Goal: Information Seeking & Learning: Learn about a topic

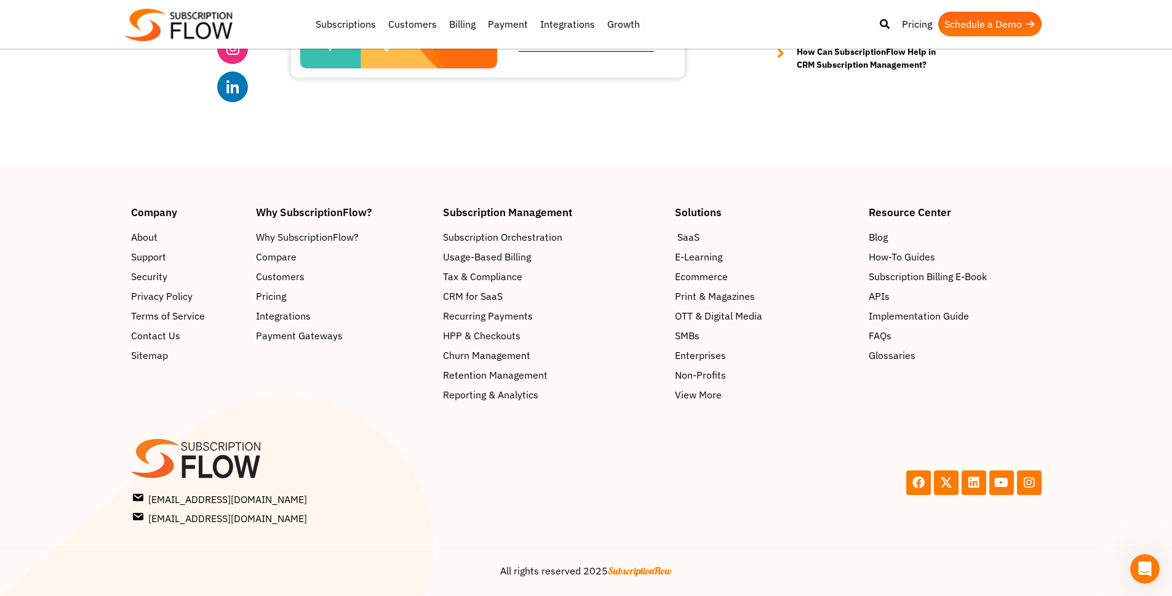
scroll to position [3121, 0]
click at [267, 296] on span "Pricing" at bounding box center [273, 296] width 30 height 15
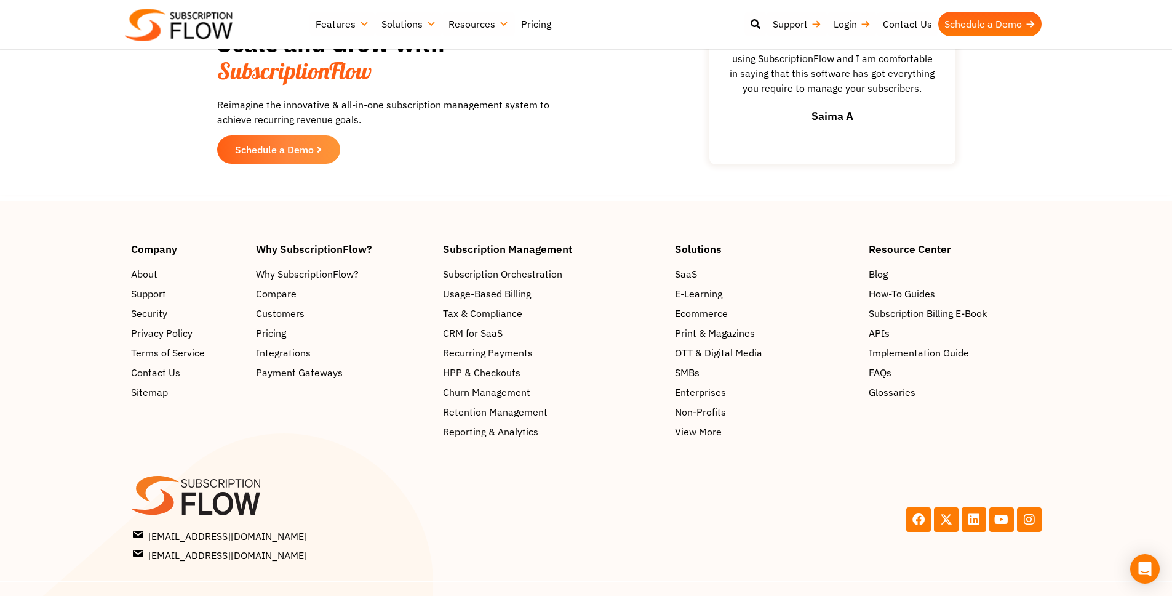
scroll to position [1863, 0]
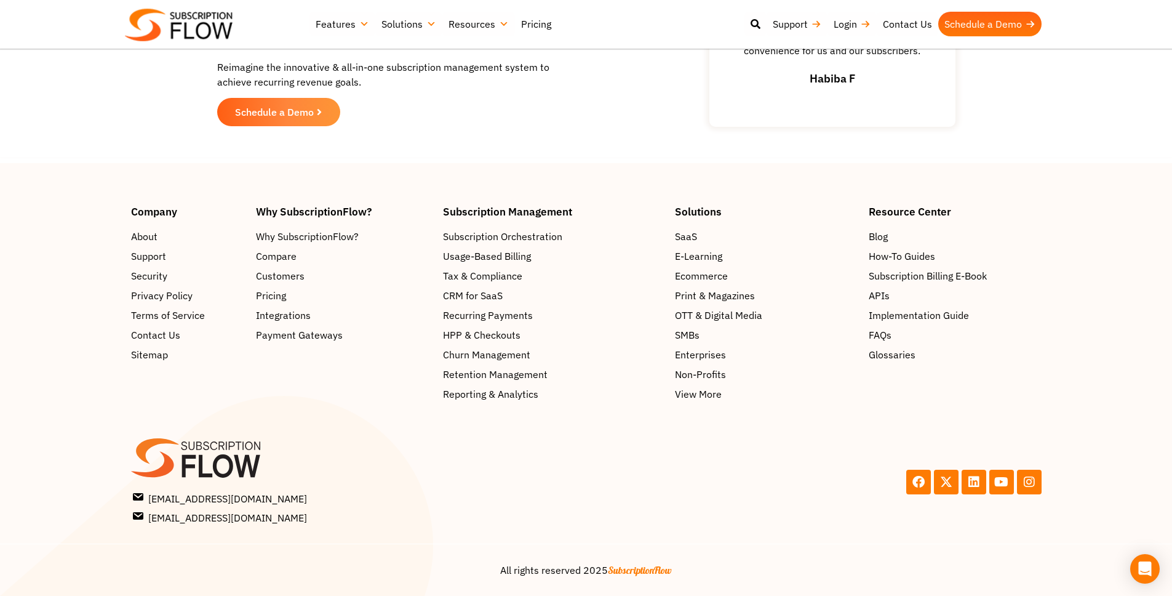
click at [665, 455] on div "Facebook X-twitter Linkedin Youtube Instagram" at bounding box center [817, 481] width 462 height 99
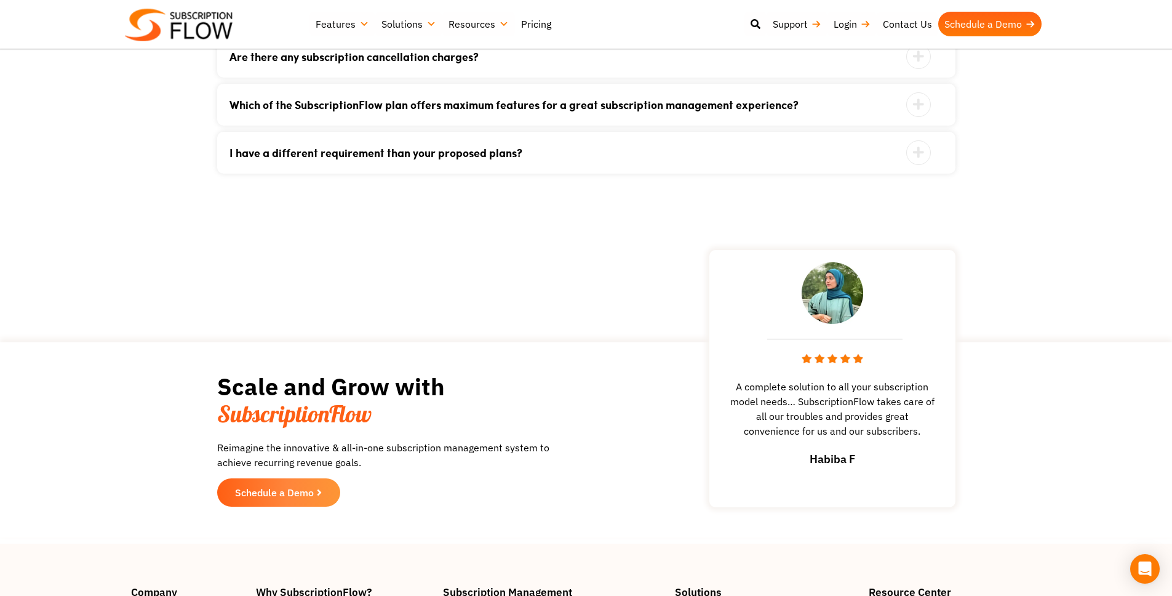
scroll to position [1258, 0]
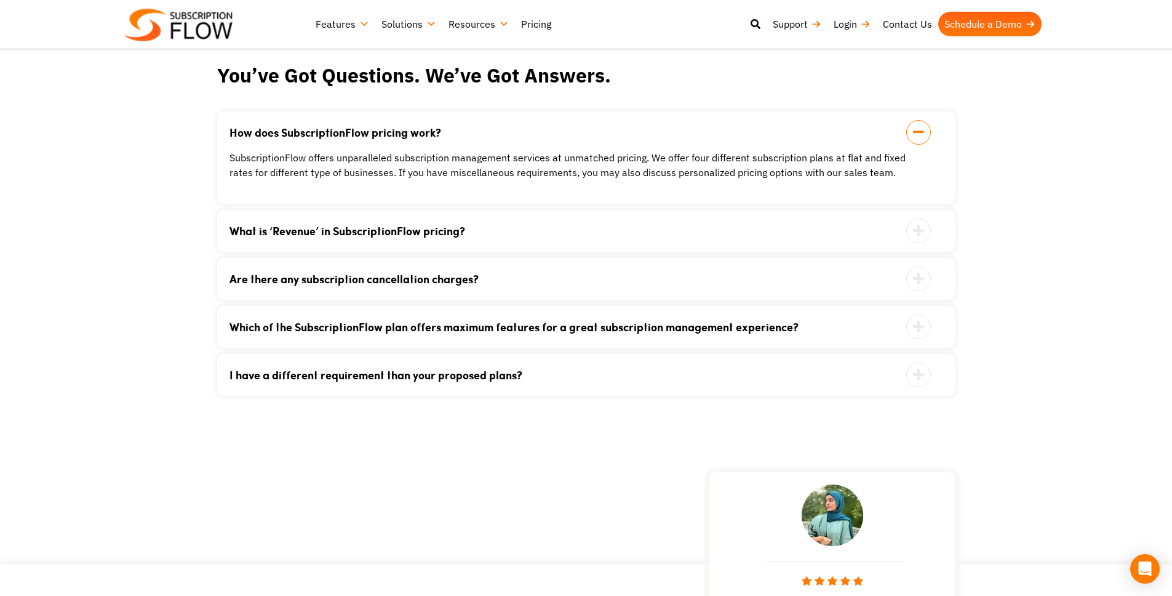
click at [425, 278] on link "Are there any subscription cancellation charges?" at bounding box center [571, 278] width 683 height 11
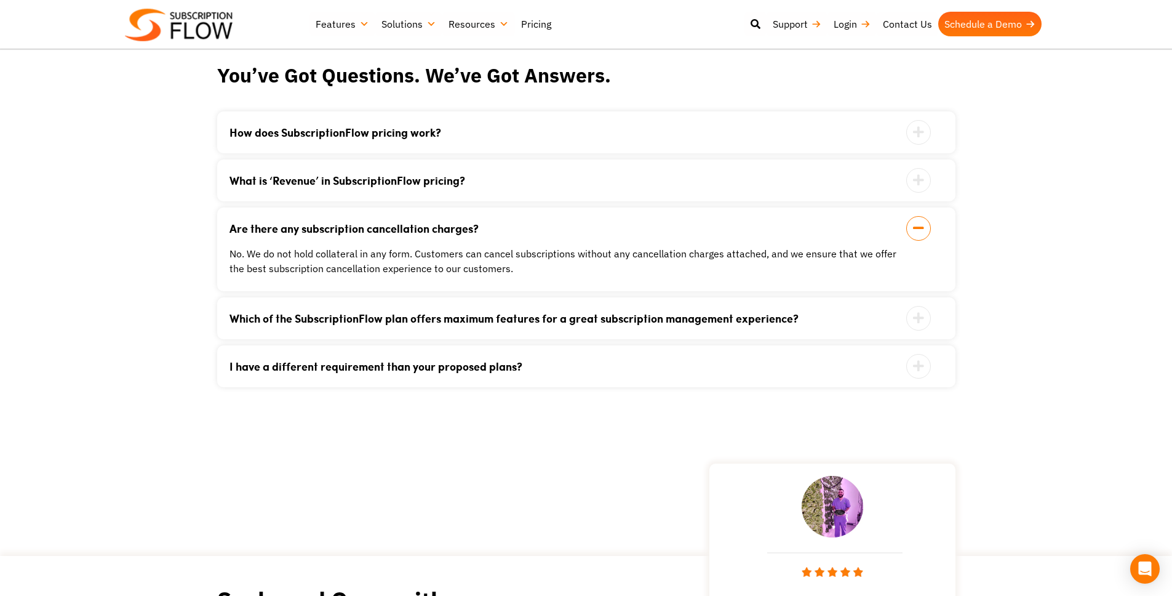
click at [363, 254] on div "No. We do not hold collateral in any form. Customers can cancel subscriptions w…" at bounding box center [571, 261] width 683 height 30
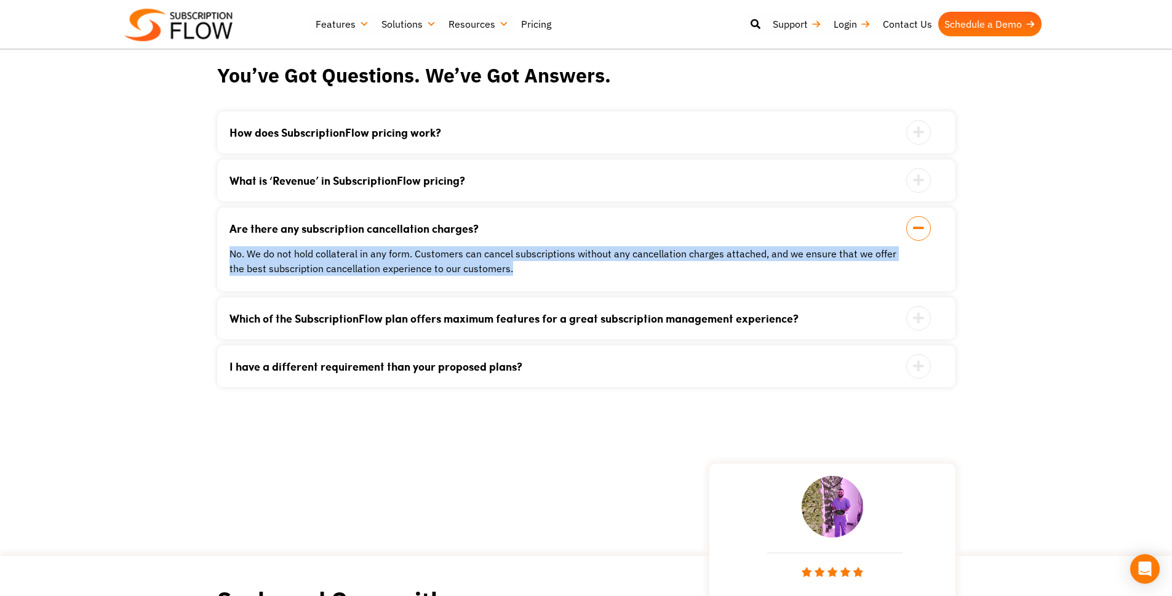
click at [363, 254] on div "No. We do not hold collateral in any form. Customers can cancel subscriptions w…" at bounding box center [571, 261] width 683 height 30
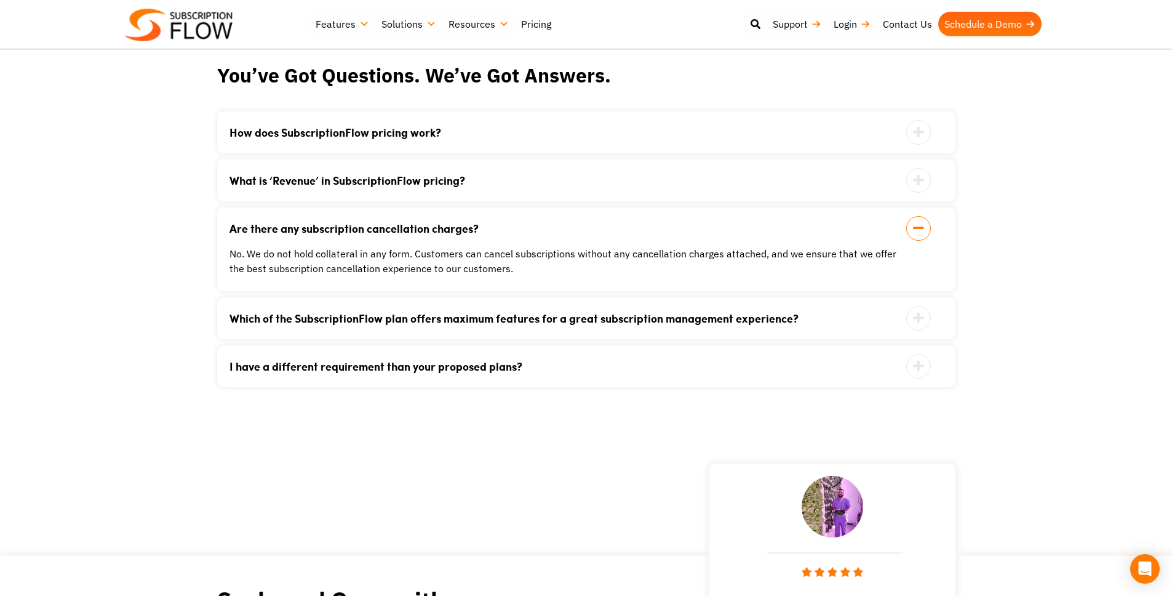
click at [652, 323] on link "Which of the SubscriptionFlow plan offers maximum features for a great subscrip…" at bounding box center [571, 318] width 683 height 11
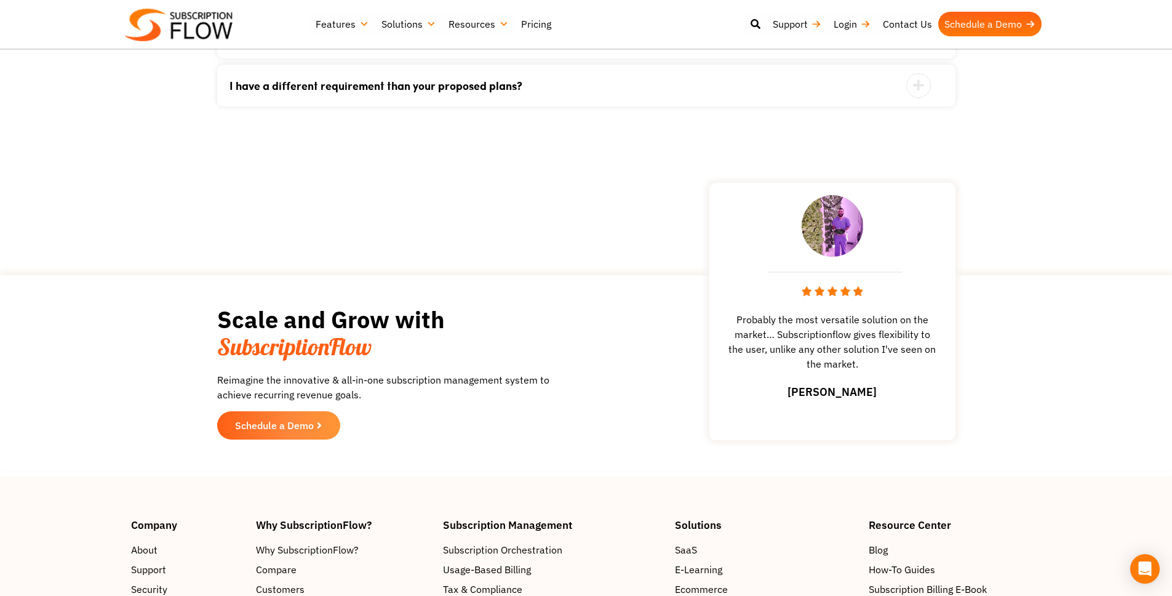
scroll to position [1839, 0]
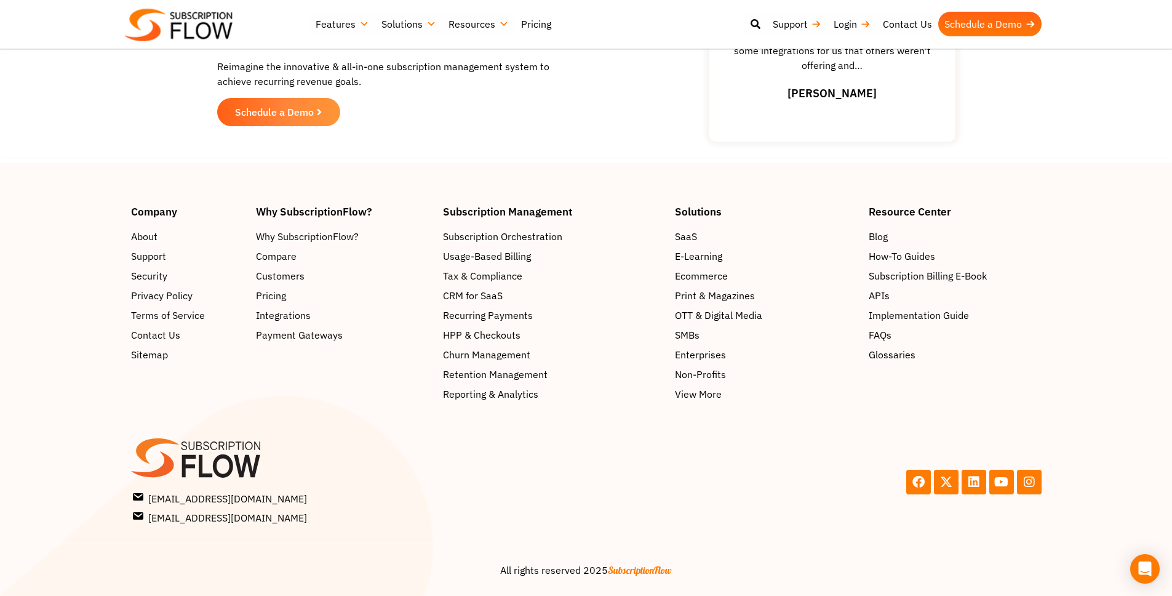
click at [797, 458] on div "Facebook X-twitter Linkedin Youtube Instagram" at bounding box center [817, 481] width 462 height 99
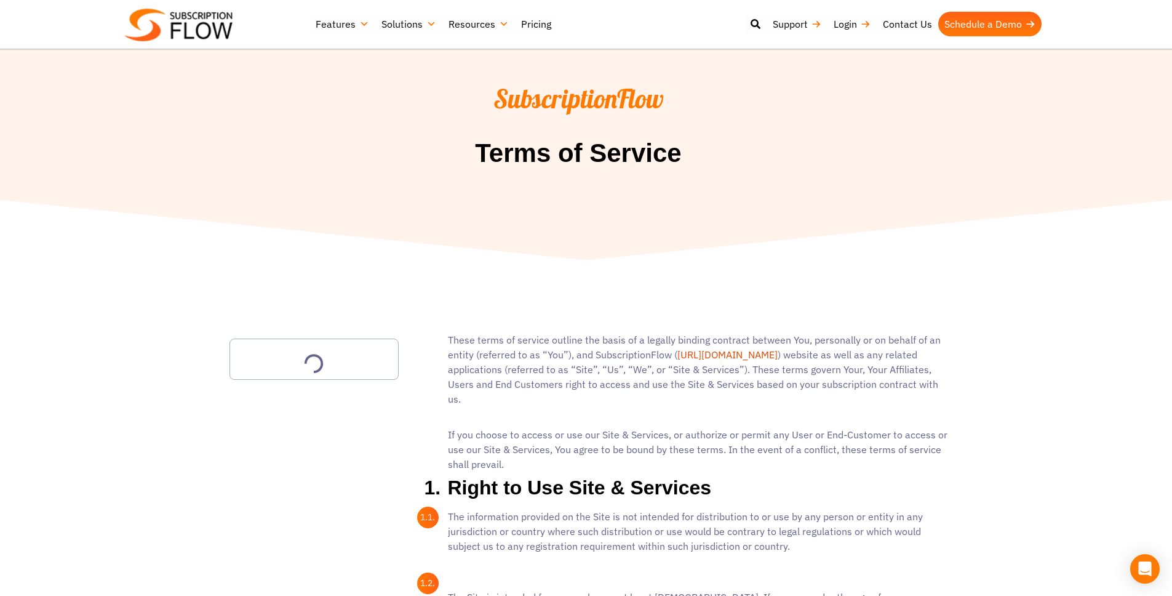
scroll to position [1098, 0]
